Goal: Task Accomplishment & Management: Manage account settings

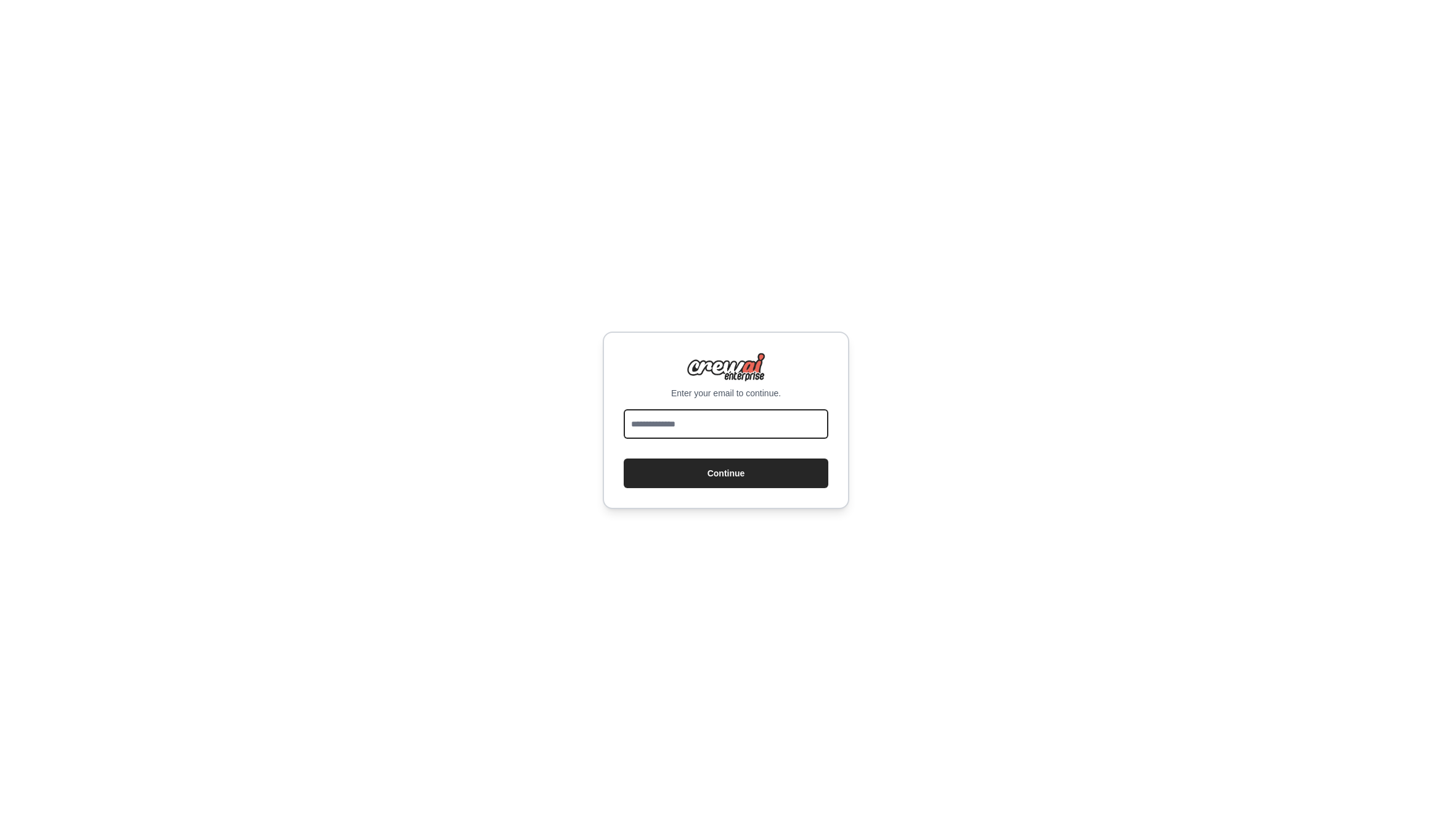
click at [685, 426] on input "email" at bounding box center [725, 424] width 205 height 29
type input "**********"
click at [623, 458] on button "Continue" at bounding box center [725, 473] width 205 height 29
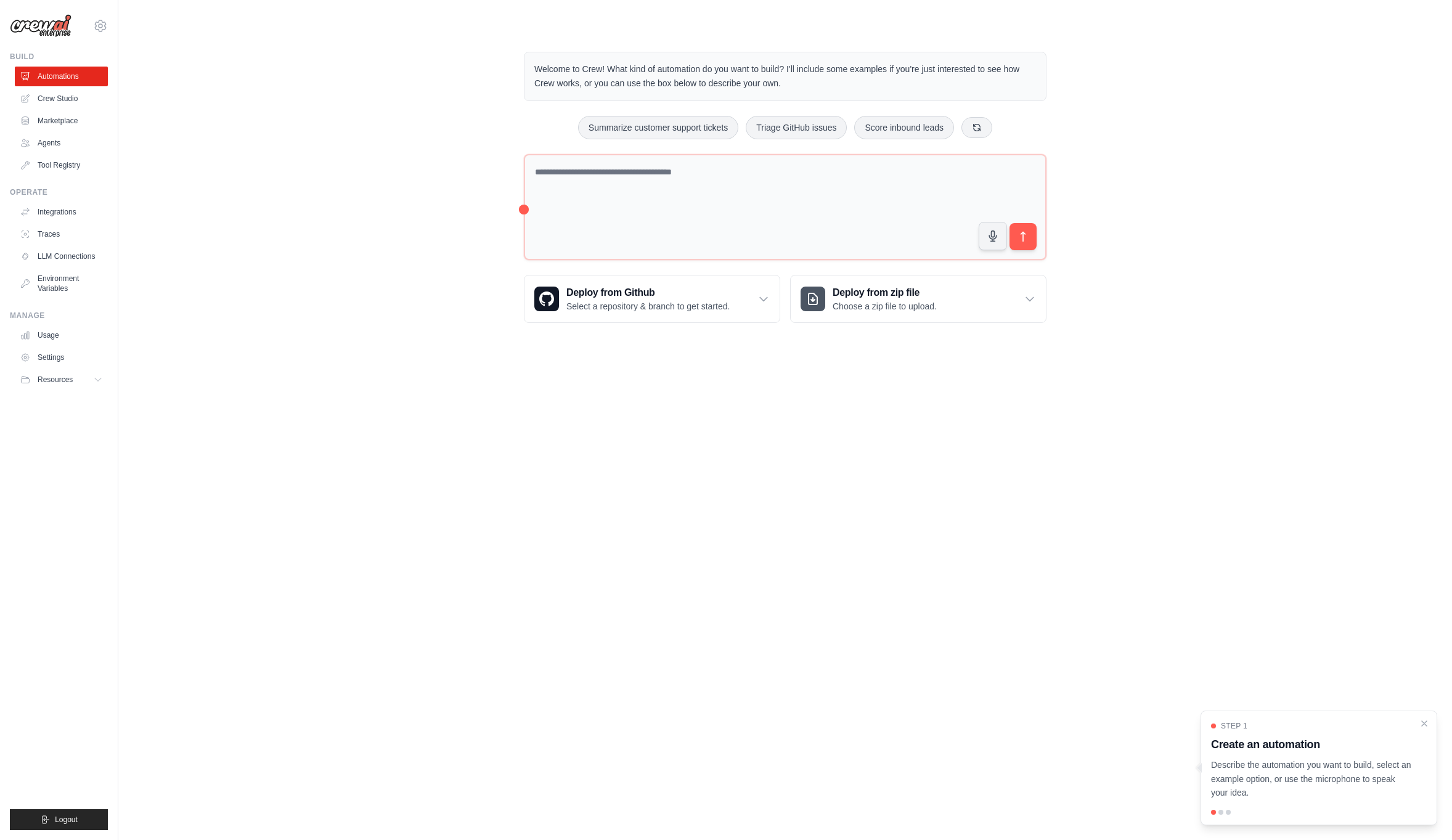
click at [784, 370] on body "rickcrow@gmail.com Settings Build Automations Crew Studio" at bounding box center [726, 420] width 1452 height 840
click at [162, 322] on div "Welcome to Crew! What kind of automation do you want to build? I'll include som…" at bounding box center [785, 187] width 1294 height 310
click at [1327, 803] on div "Step 1 Create an automation Describe the automation you want to build, select a…" at bounding box center [1318, 768] width 236 height 115
click at [1219, 812] on div at bounding box center [1221, 812] width 5 height 5
click at [1423, 725] on icon "Close walkthrough" at bounding box center [1424, 722] width 11 height 11
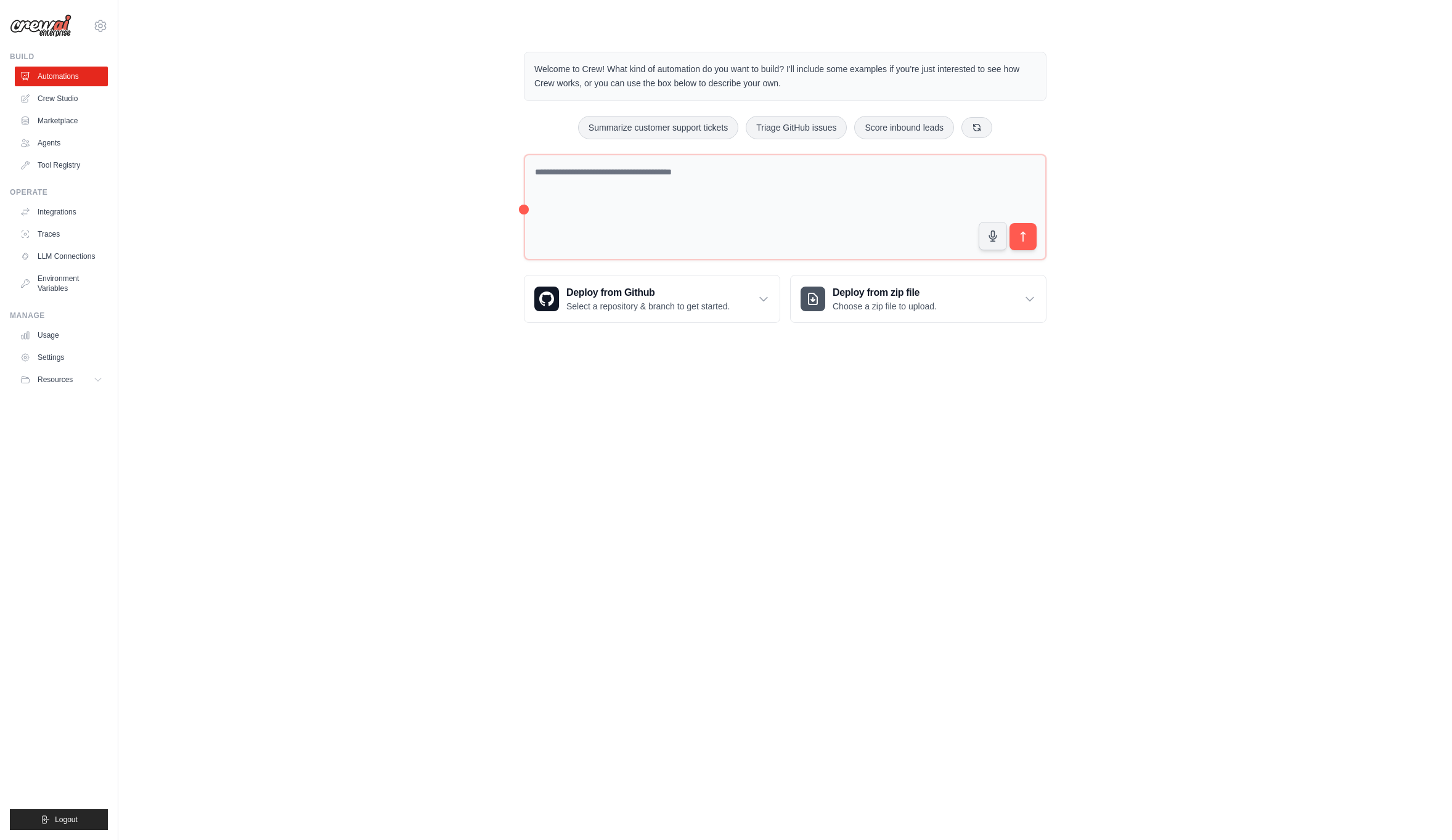
click at [563, 451] on body "rickcrow@gmail.com Settings Build Automations Crew Studio" at bounding box center [726, 420] width 1452 height 840
click at [220, 112] on div "Welcome to Crew! What kind of automation do you want to build? I'll include som…" at bounding box center [785, 187] width 1294 height 310
click at [101, 28] on icon at bounding box center [100, 25] width 15 height 15
click at [72, 83] on link "Settings" at bounding box center [101, 83] width 108 height 22
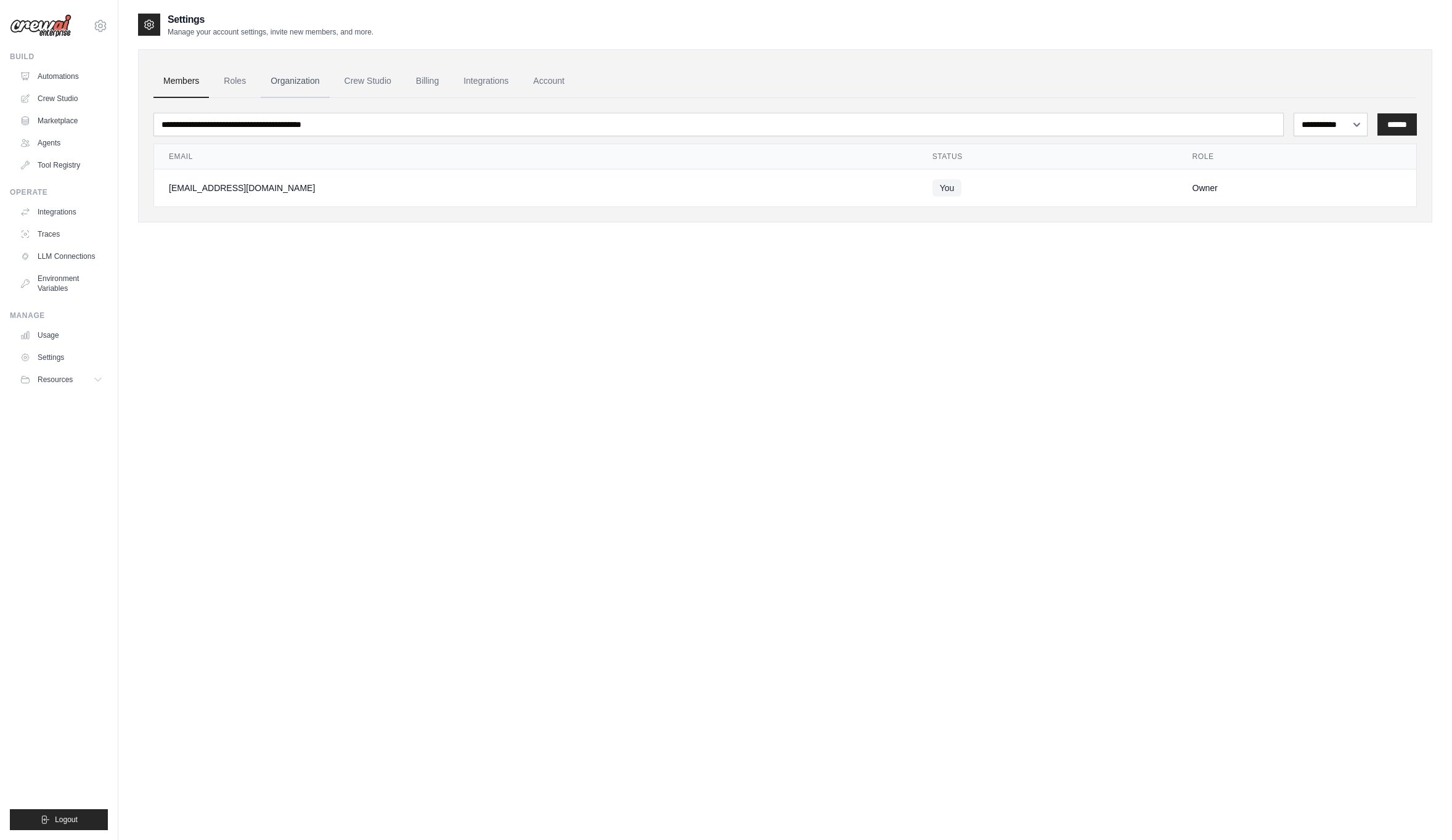
click at [298, 79] on link "Organization" at bounding box center [294, 82] width 68 height 33
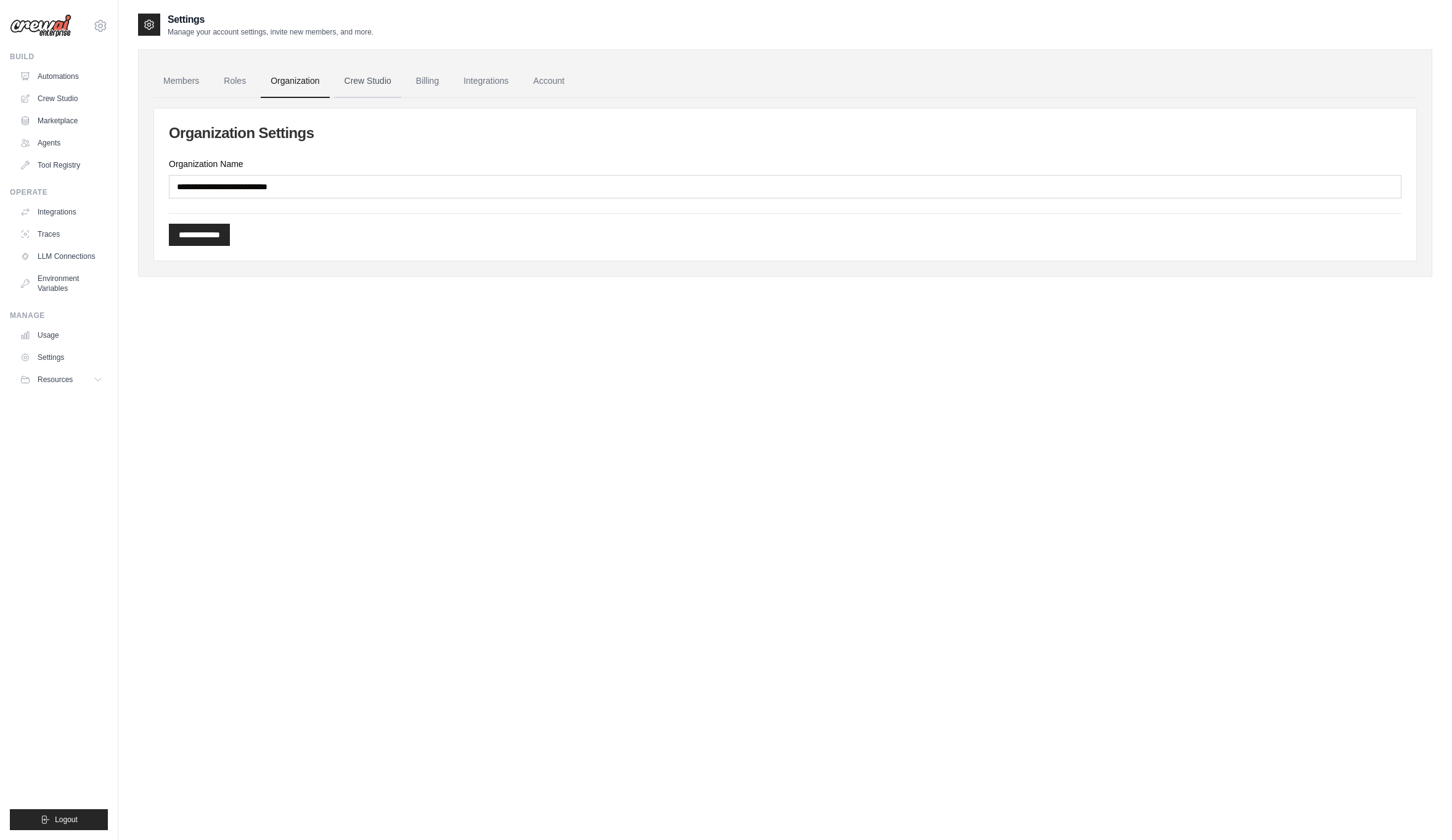
click at [381, 77] on link "Crew Studio" at bounding box center [368, 82] width 66 height 33
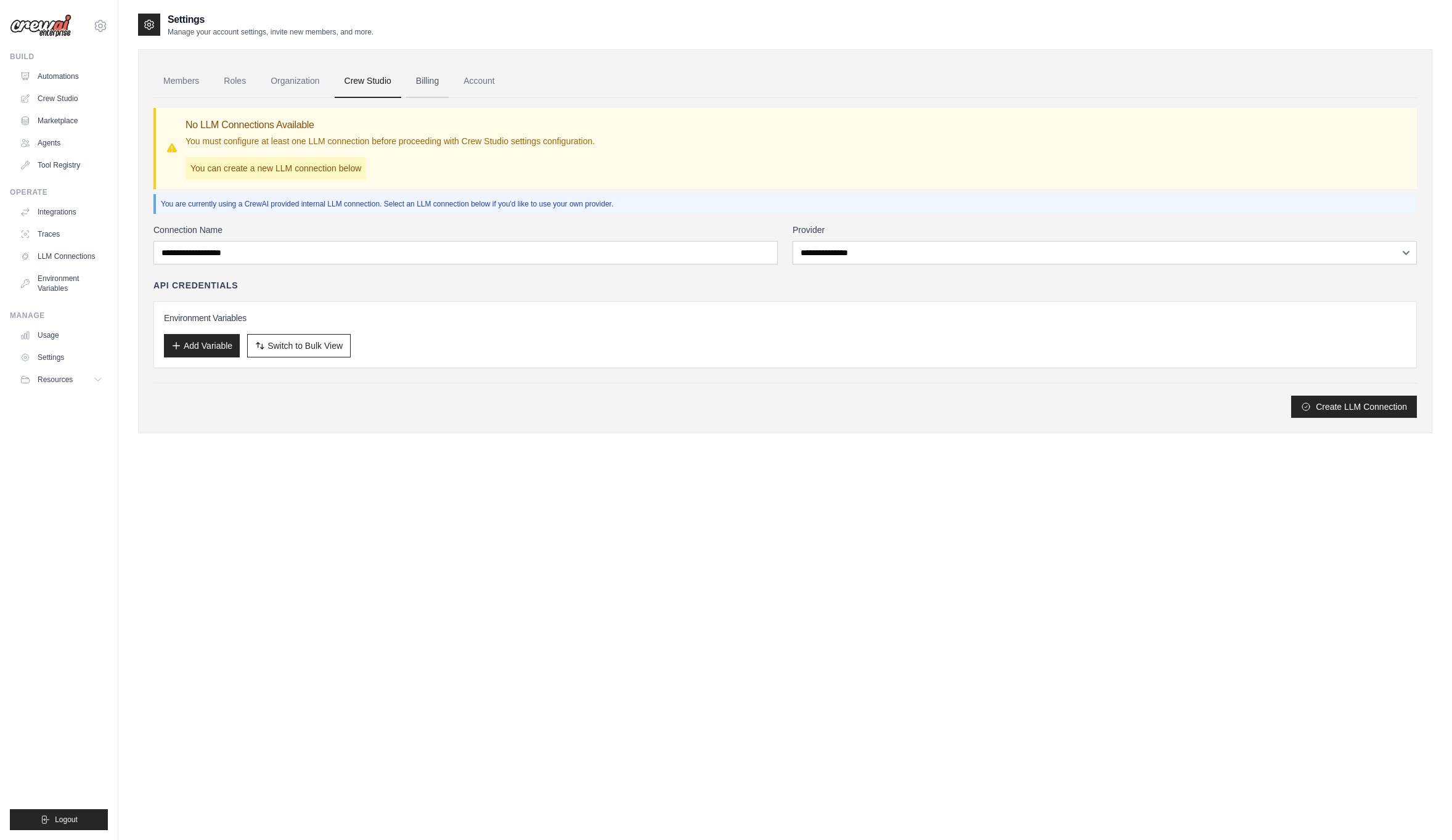
click at [430, 89] on link "Billing" at bounding box center [427, 82] width 43 height 33
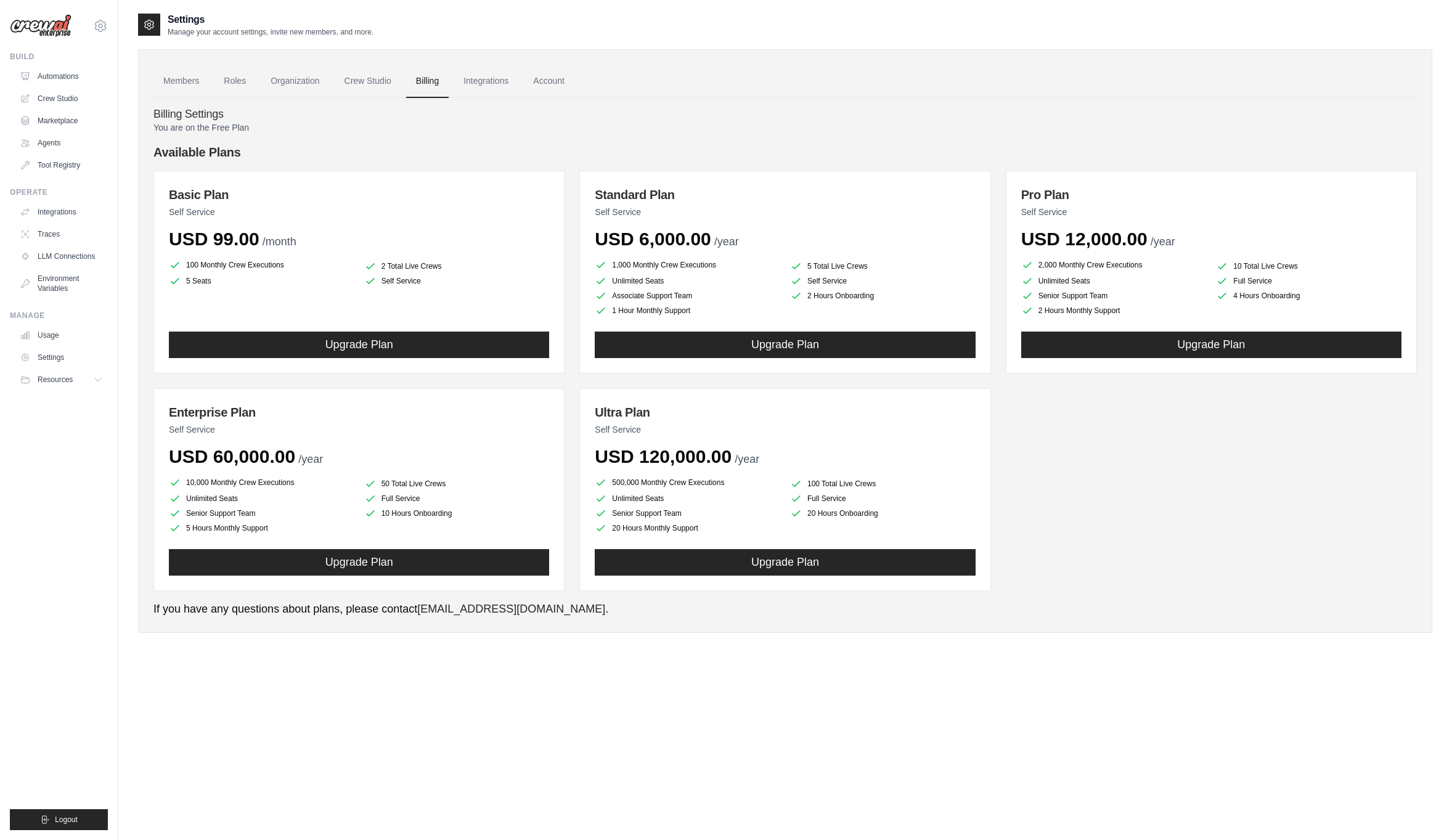
click at [350, 157] on h4 "Available Plans" at bounding box center [785, 152] width 1263 height 17
click at [48, 519] on ul "Build Automations Crew Studio Marketplace Agents" at bounding box center [59, 440] width 98 height 778
click at [60, 259] on link "LLM Connections" at bounding box center [62, 256] width 93 height 20
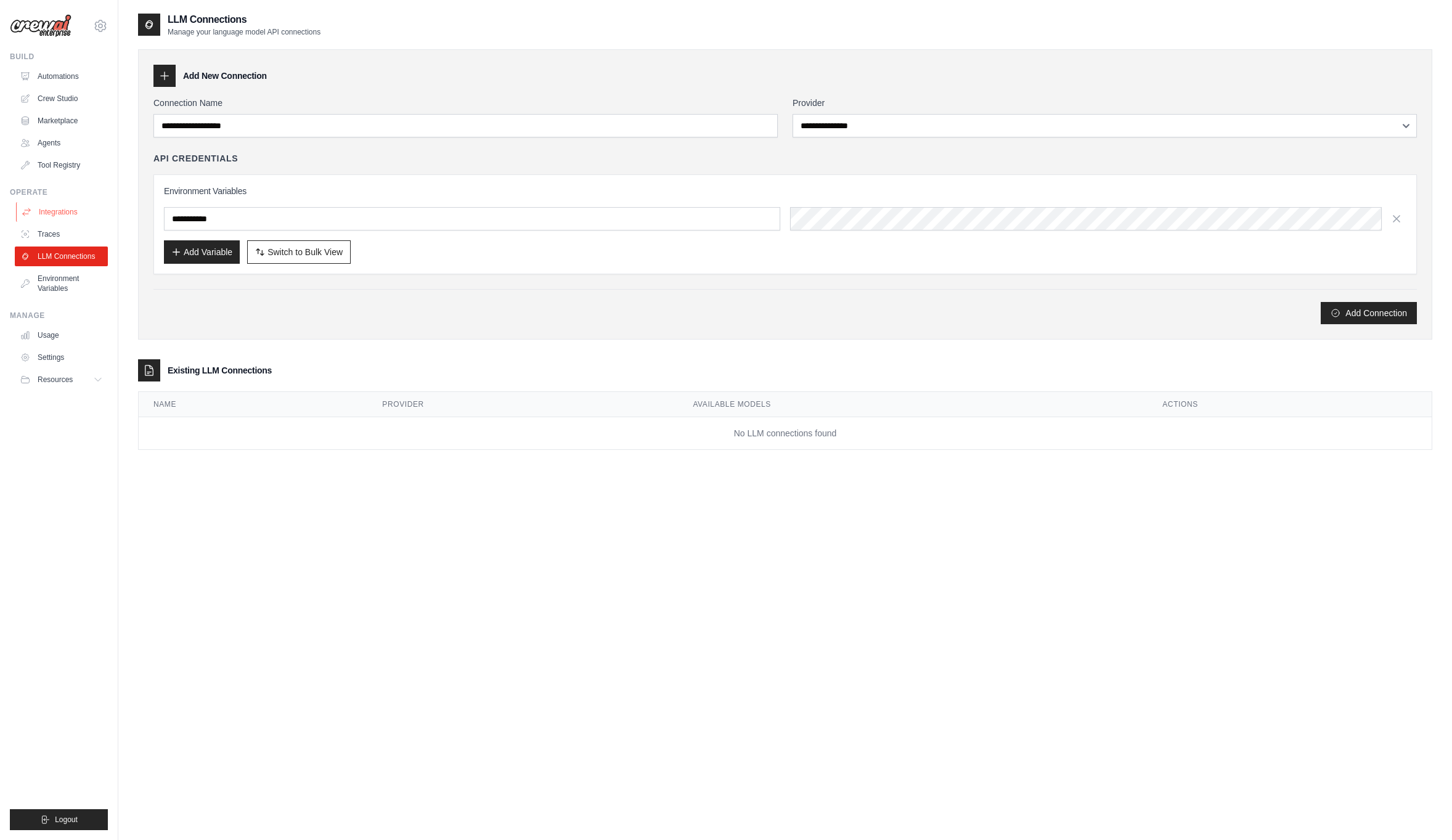
click at [49, 211] on link "Integrations" at bounding box center [62, 212] width 93 height 20
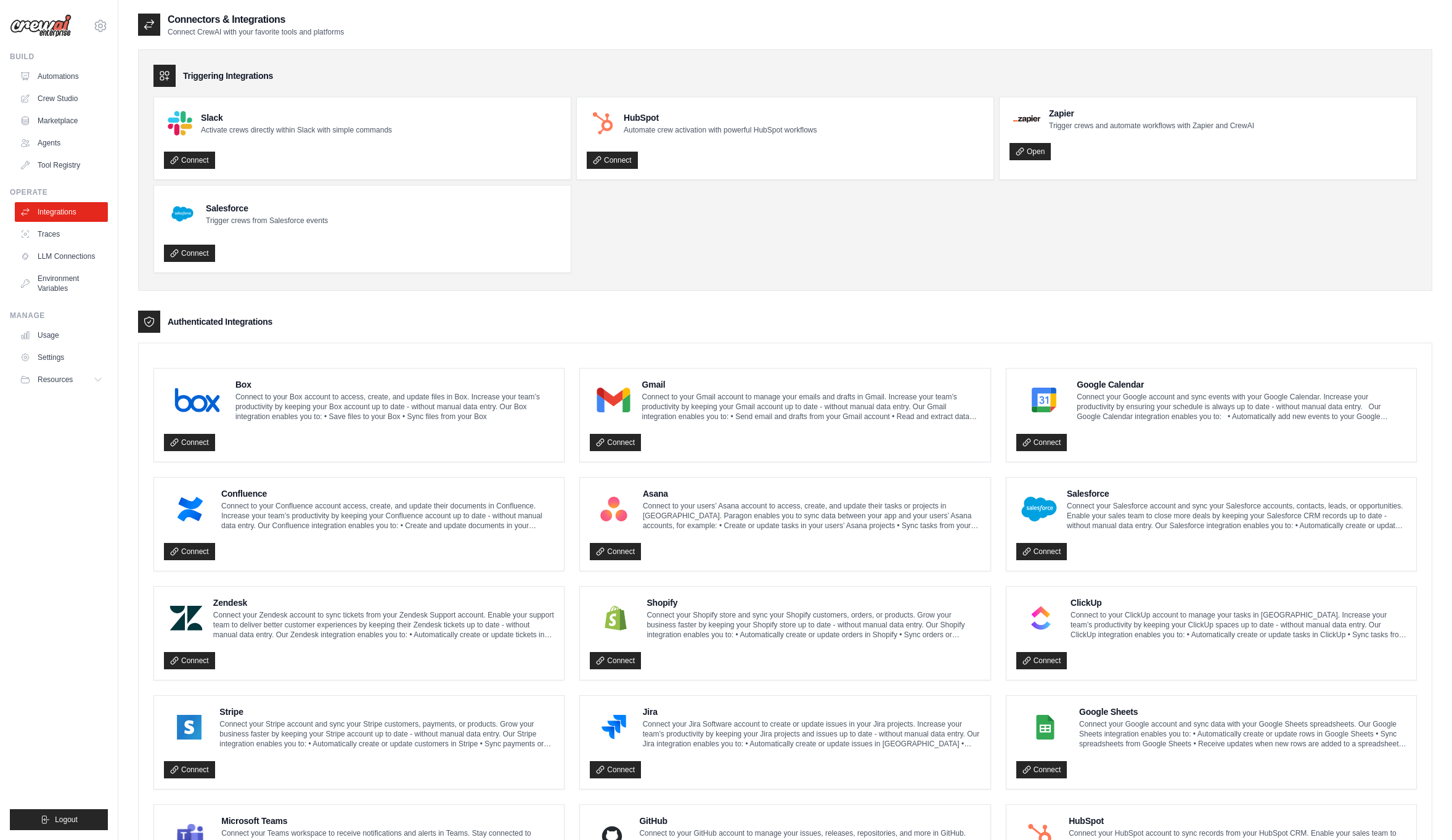
click at [36, 451] on ul "Build Automations Crew Studio Marketplace Agents" at bounding box center [59, 440] width 98 height 778
